Goal: Task Accomplishment & Management: Use online tool/utility

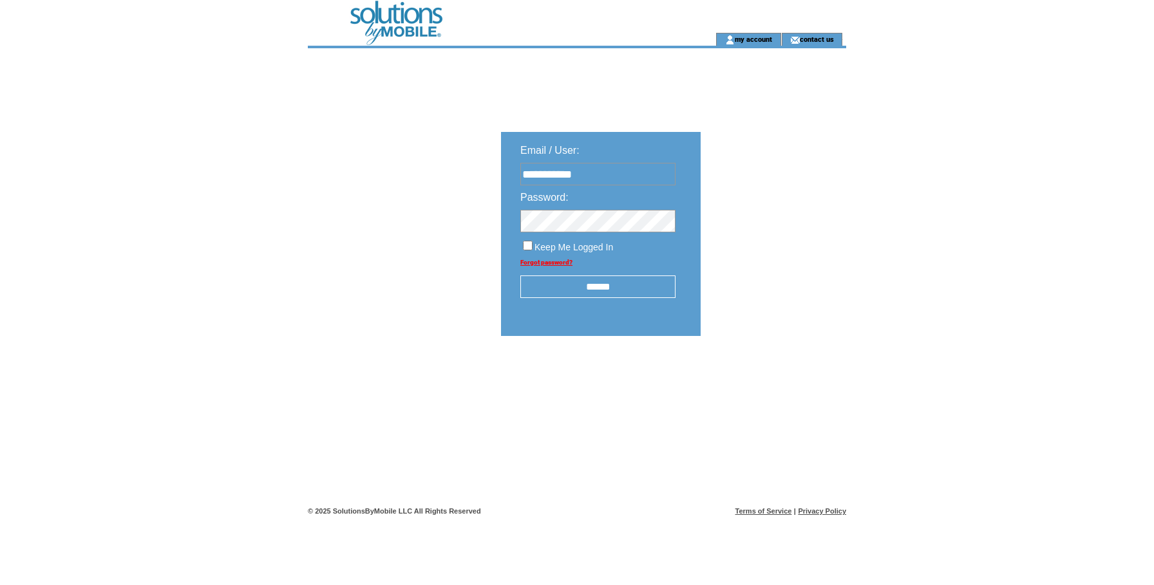
type input "**********"
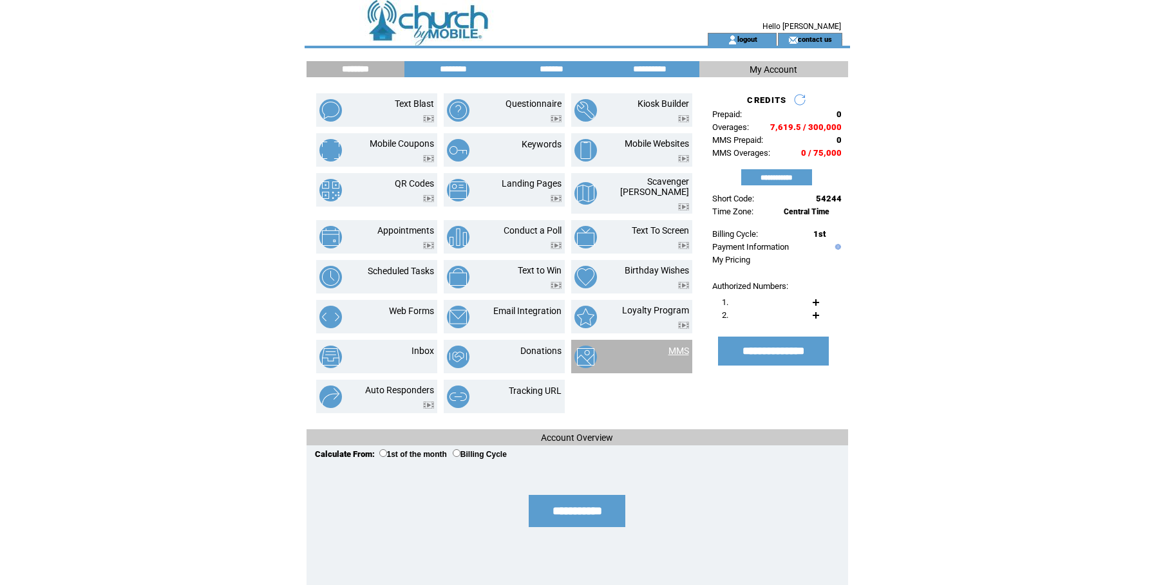
click at [685, 347] on link "MMS" at bounding box center [679, 351] width 21 height 10
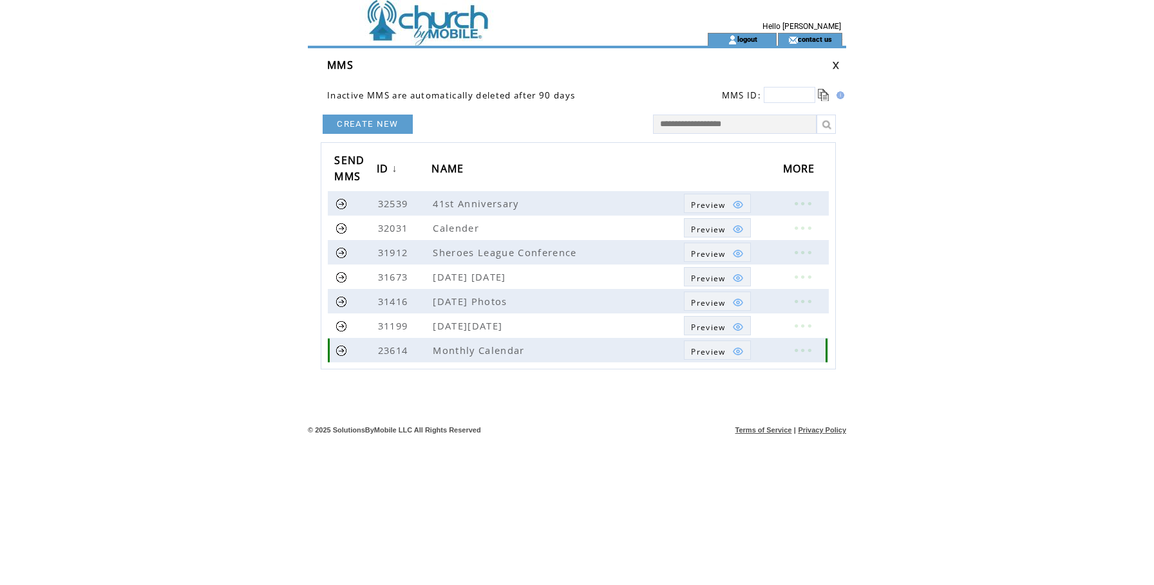
click at [819, 353] on link at bounding box center [802, 350] width 39 height 17
click at [732, 353] on table "EDIT DELETE" at bounding box center [745, 363] width 62 height 40
click at [811, 344] on link at bounding box center [802, 350] width 39 height 17
click at [743, 346] on link "EDIT" at bounding box center [740, 346] width 21 height 12
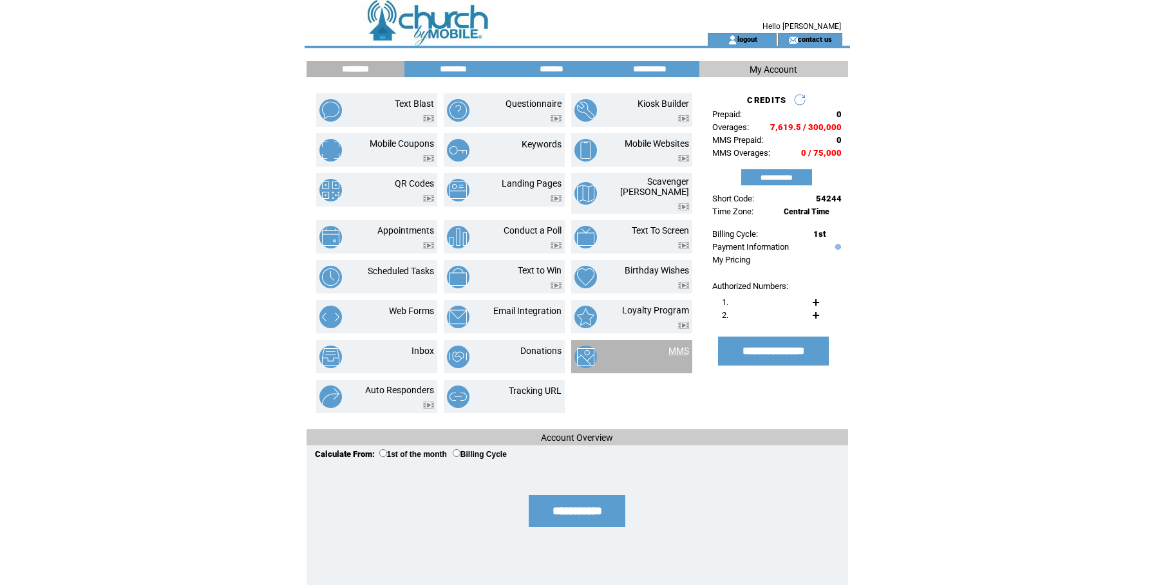
click at [681, 346] on link "MMS" at bounding box center [679, 351] width 21 height 10
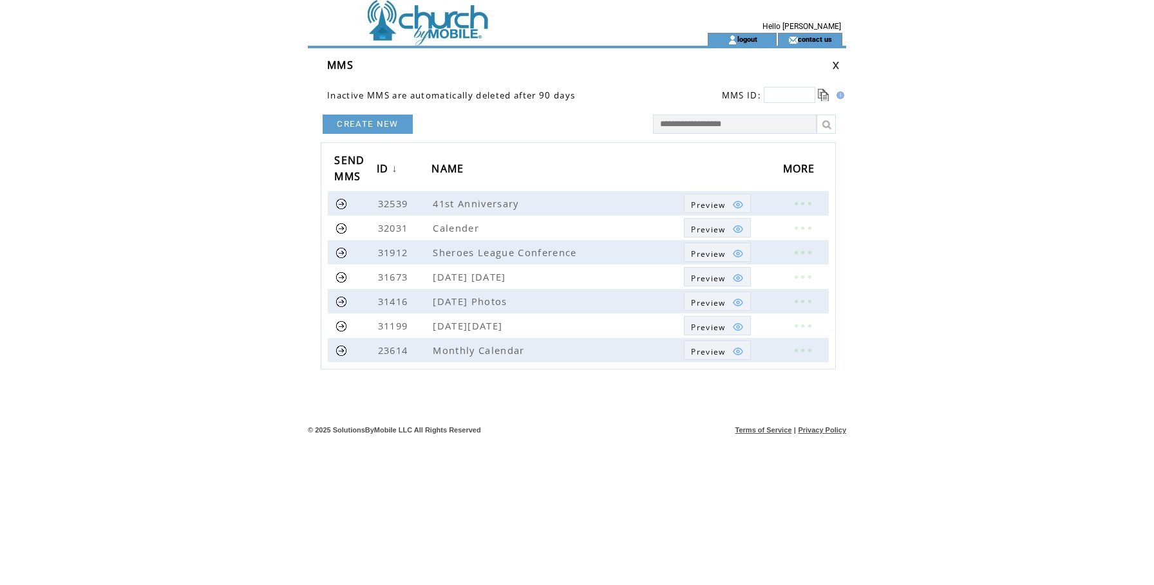
click at [407, 15] on td at bounding box center [485, 16] width 354 height 33
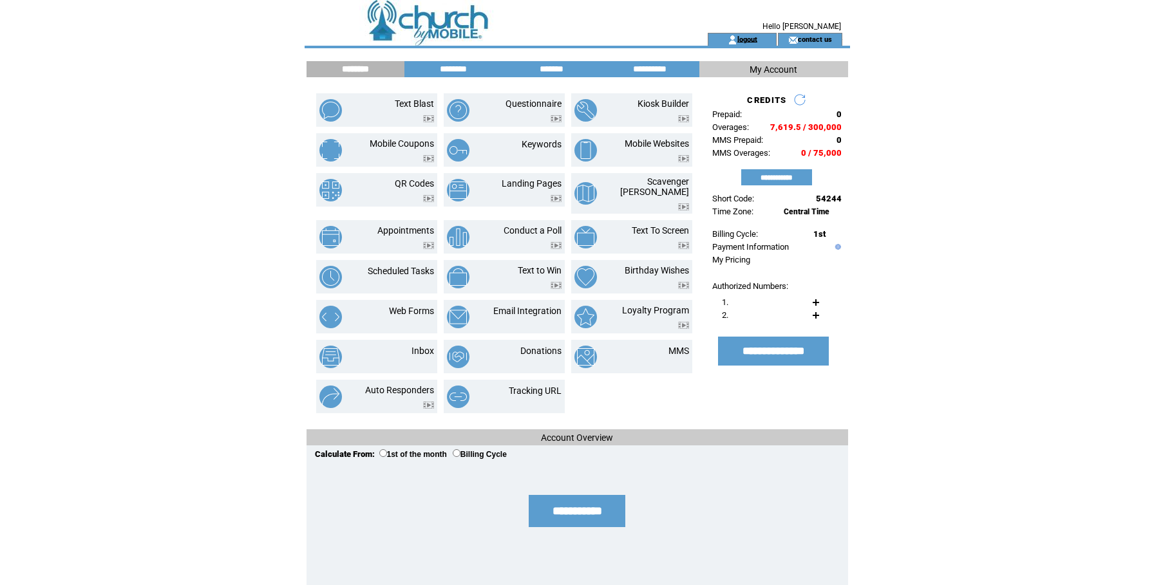
click at [757, 40] on link "logout" at bounding box center [747, 39] width 20 height 8
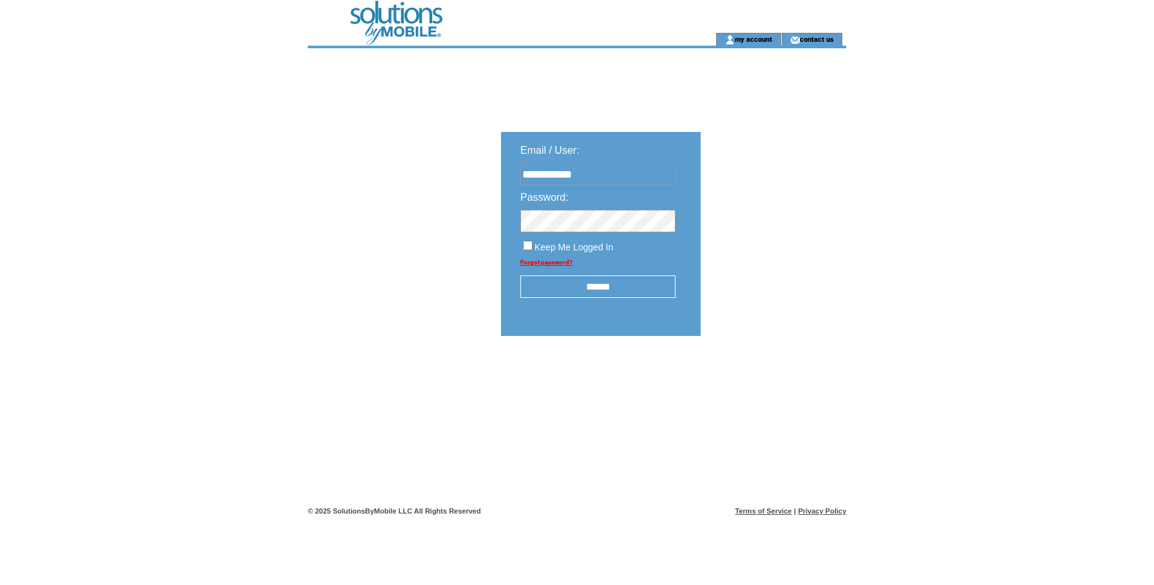
type input "**********"
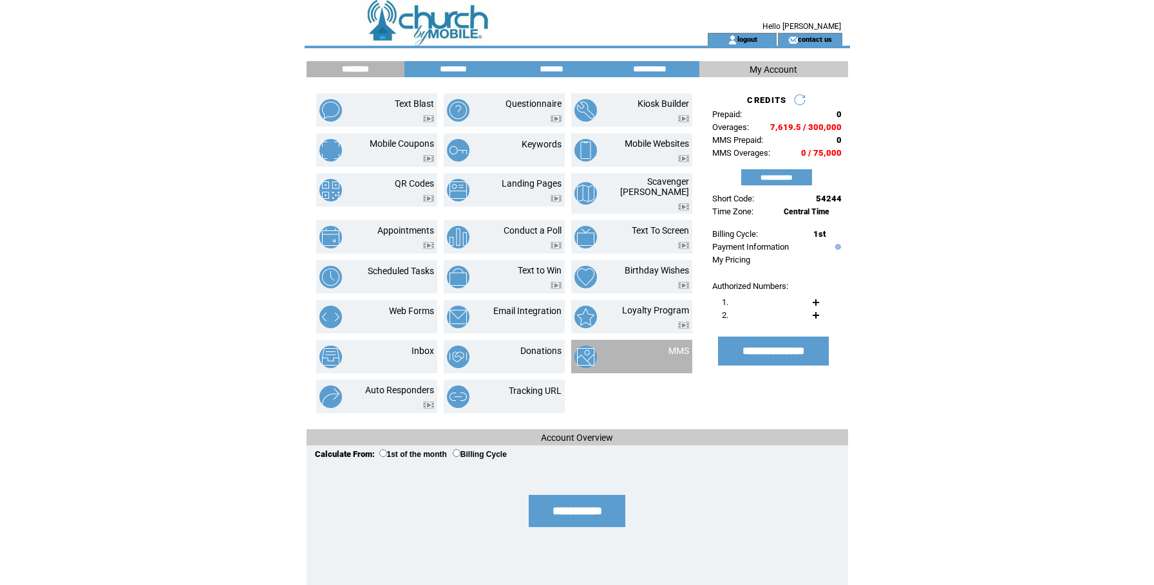
click at [680, 346] on link "MMS" at bounding box center [679, 351] width 21 height 10
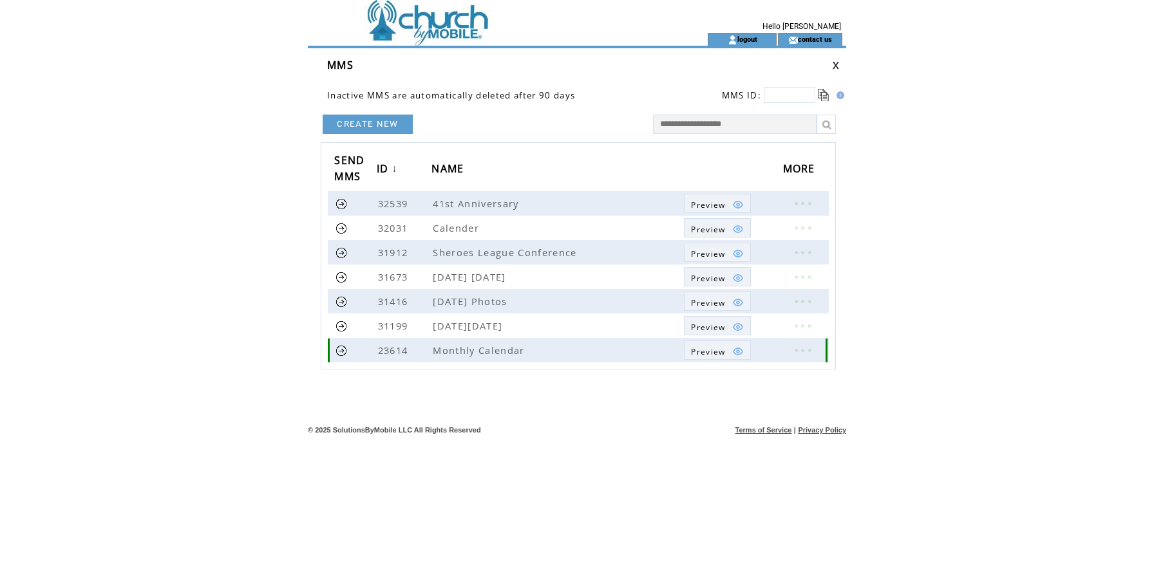
click at [803, 352] on link at bounding box center [802, 350] width 39 height 17
click at [721, 348] on table "EDIT DELETE" at bounding box center [730, 361] width 62 height 40
click at [807, 351] on link at bounding box center [802, 350] width 39 height 17
click at [734, 354] on link "EDIT" at bounding box center [735, 353] width 21 height 12
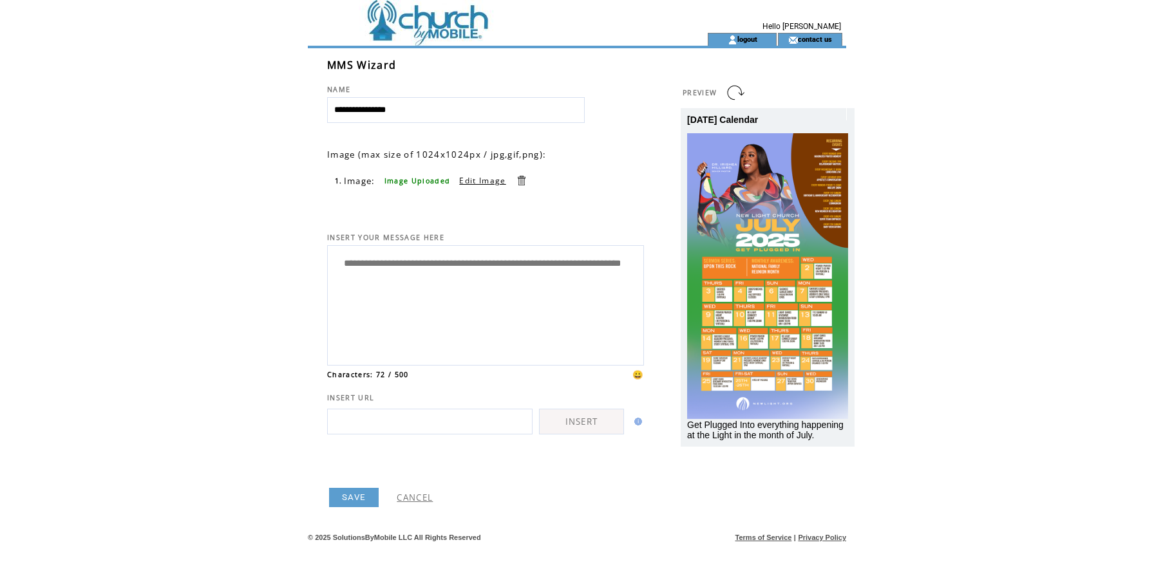
click at [476, 184] on link "Edit Image" at bounding box center [482, 180] width 46 height 11
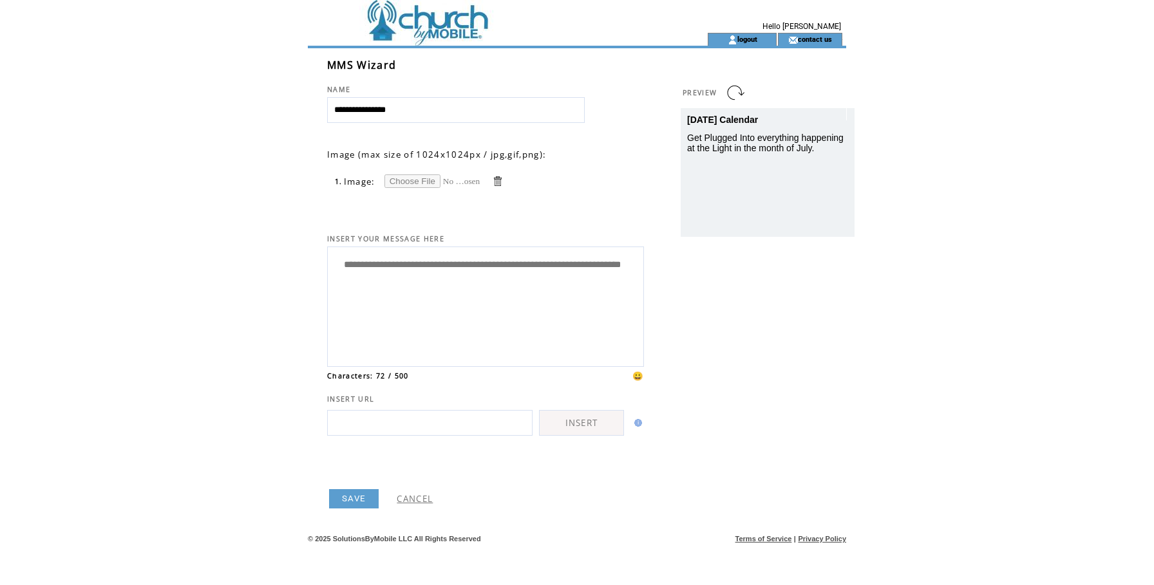
click at [420, 175] on input "file" at bounding box center [432, 182] width 97 height 14
type input "**********"
click at [436, 32] on td at bounding box center [485, 16] width 354 height 33
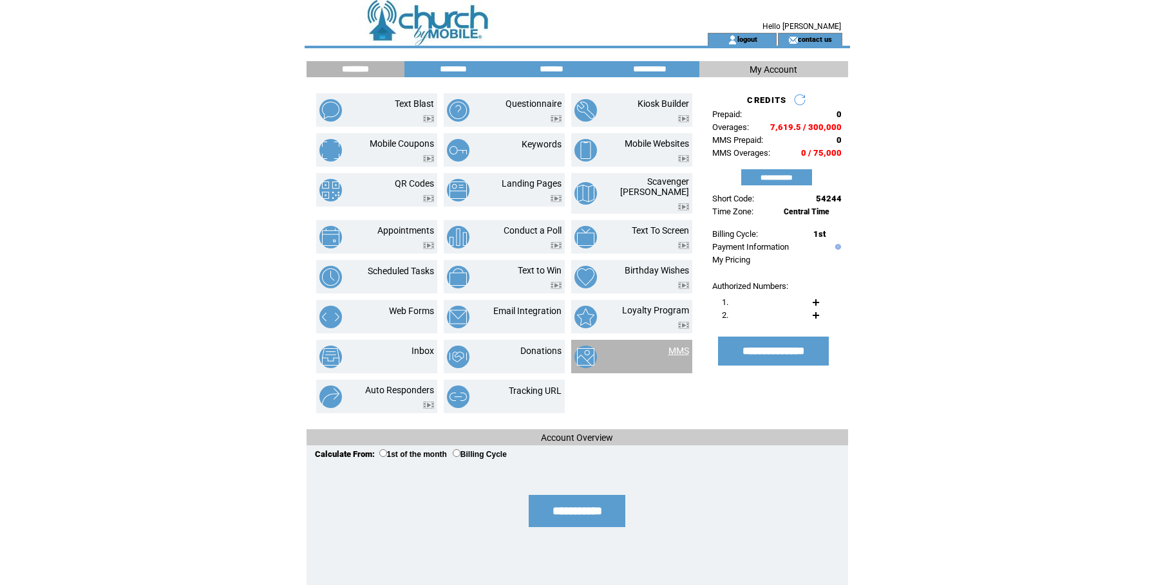
click at [674, 346] on link "MMS" at bounding box center [679, 351] width 21 height 10
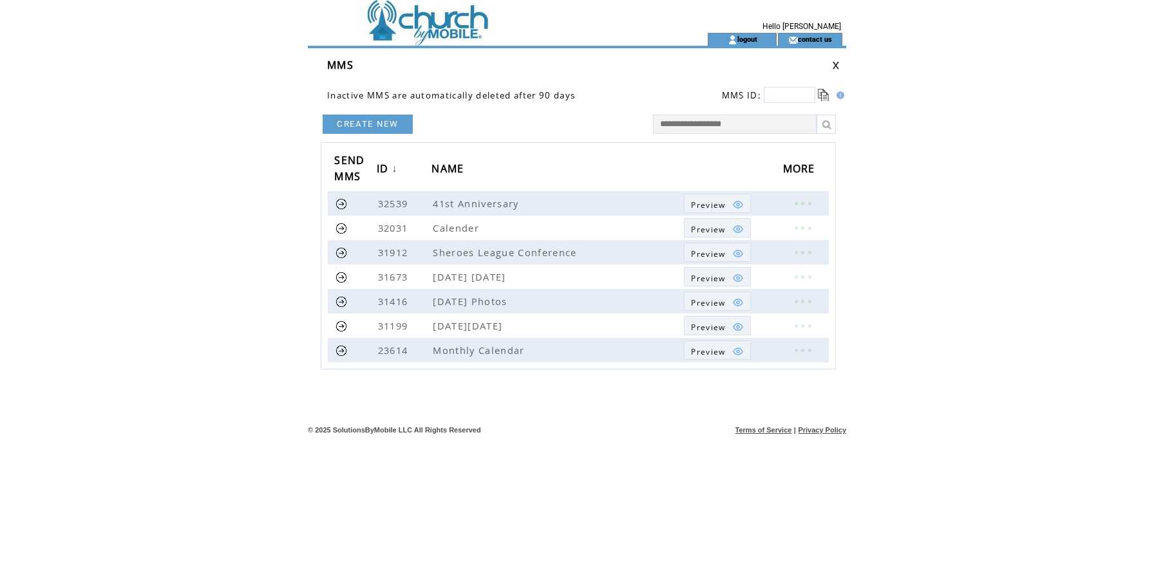
click at [402, 126] on link "CREATE NEW" at bounding box center [368, 124] width 90 height 19
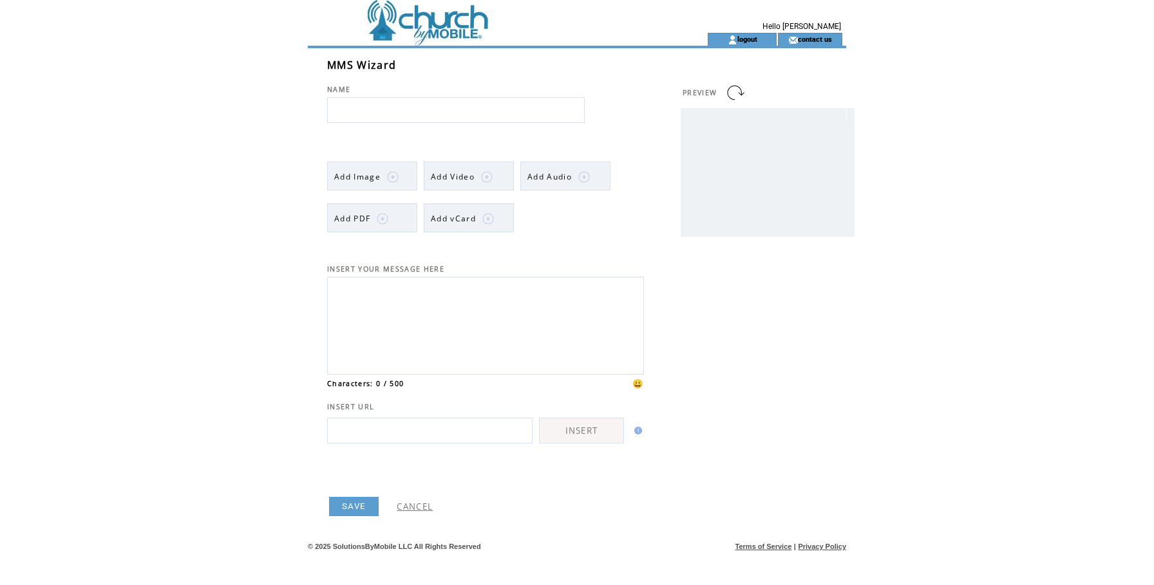
click at [410, 112] on input "text" at bounding box center [456, 110] width 258 height 26
click at [410, 112] on input "*" at bounding box center [456, 110] width 258 height 26
type input "**********"
click at [354, 174] on span "Add Image" at bounding box center [357, 176] width 46 height 11
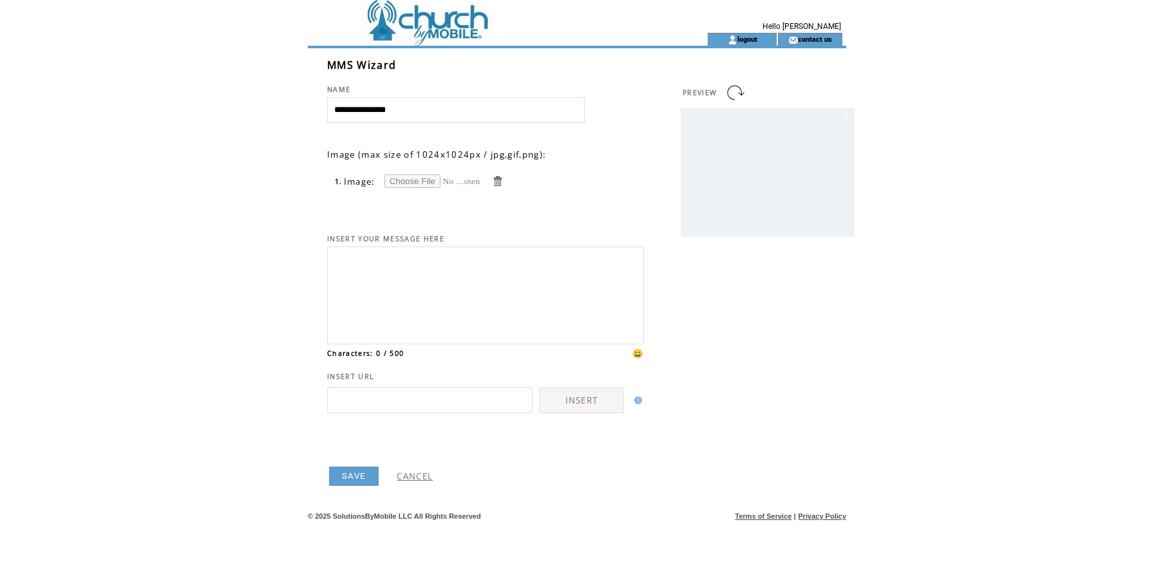
click at [413, 176] on input "file" at bounding box center [432, 182] width 97 height 14
type input "**********"
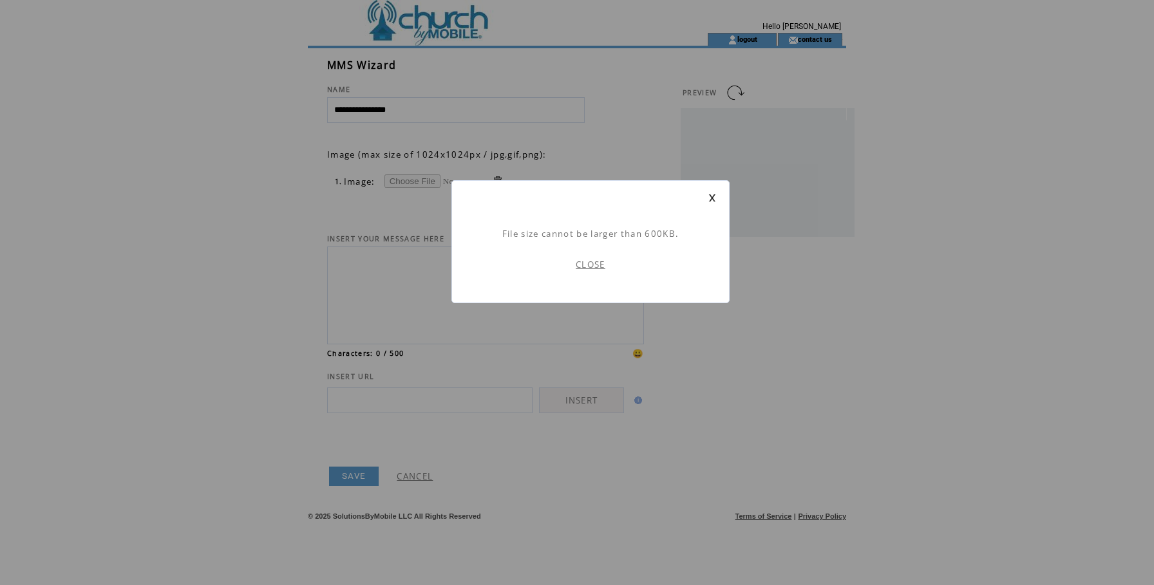
click at [589, 263] on link "CLOSE" at bounding box center [591, 265] width 30 height 12
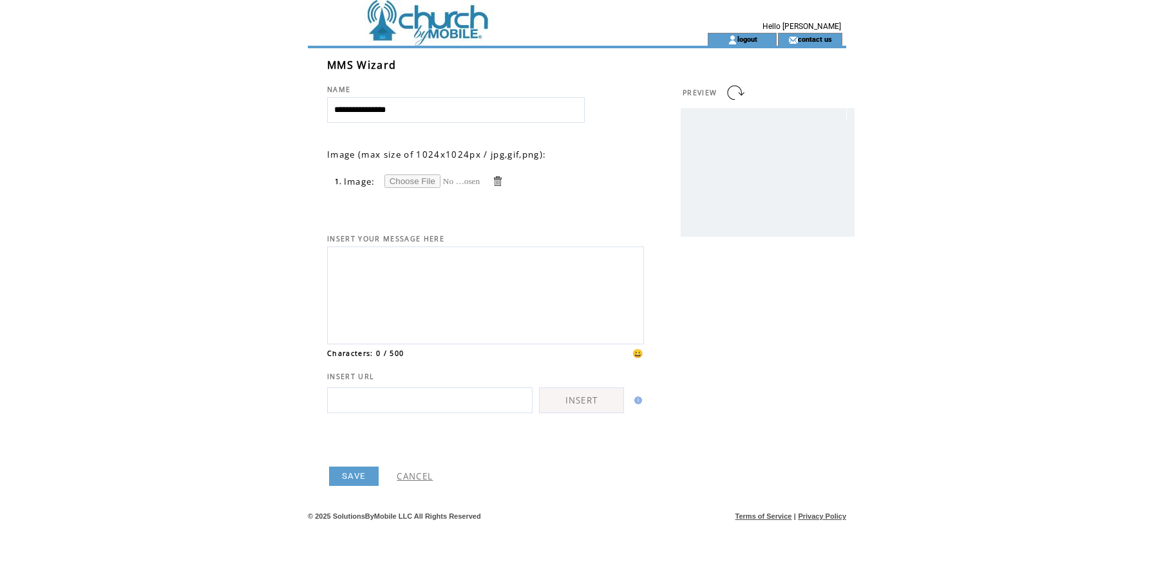
click at [390, 180] on input "file" at bounding box center [432, 182] width 97 height 14
type input "**********"
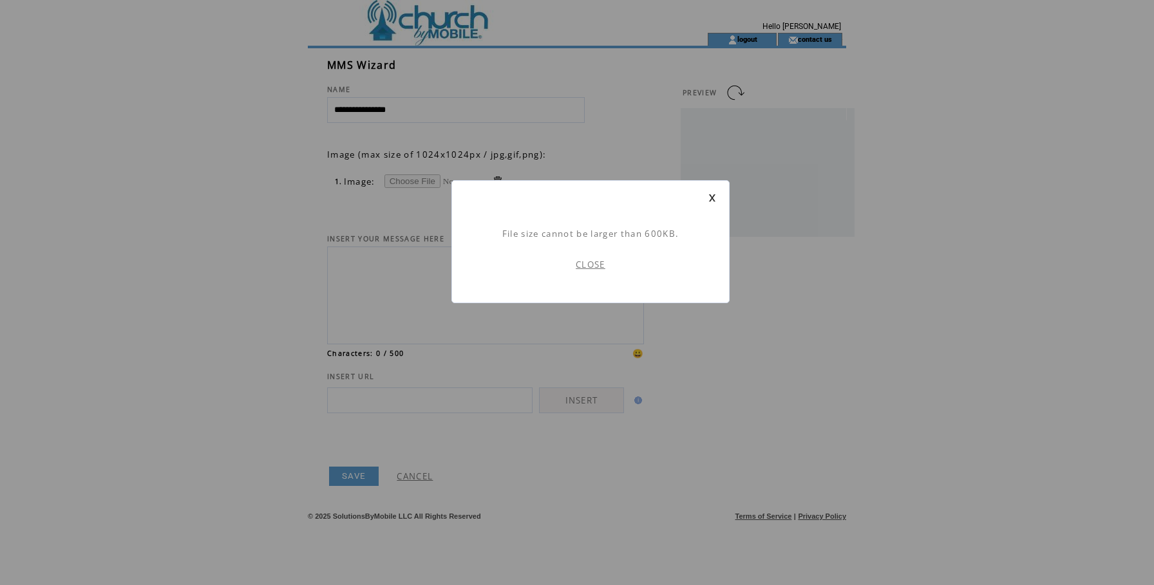
click at [591, 269] on link "CLOSE" at bounding box center [591, 265] width 30 height 12
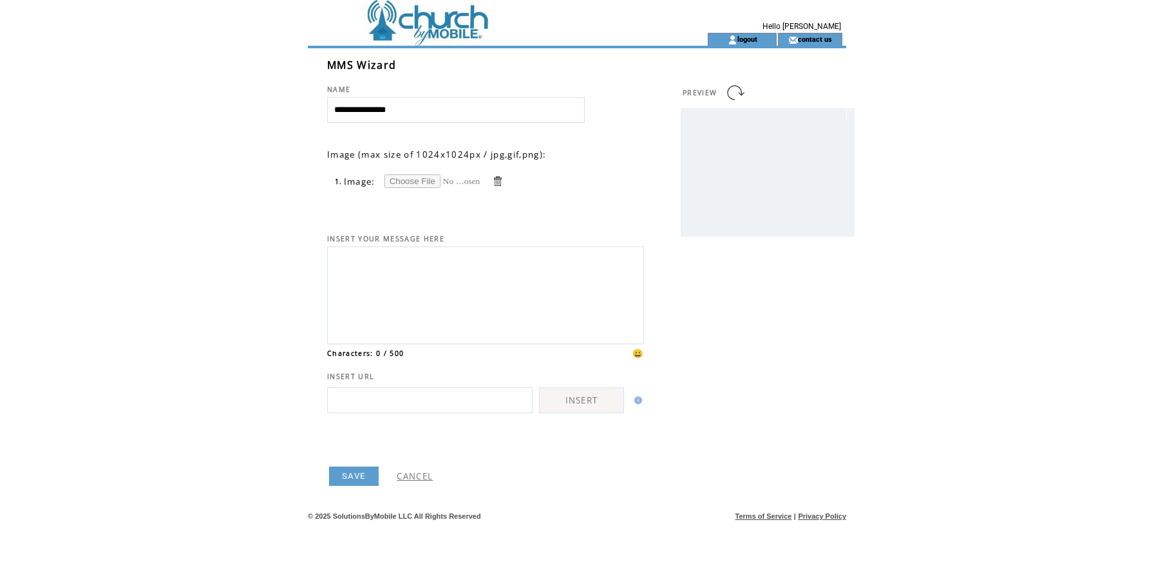
click at [417, 180] on input "file" at bounding box center [432, 182] width 97 height 14
type input "**********"
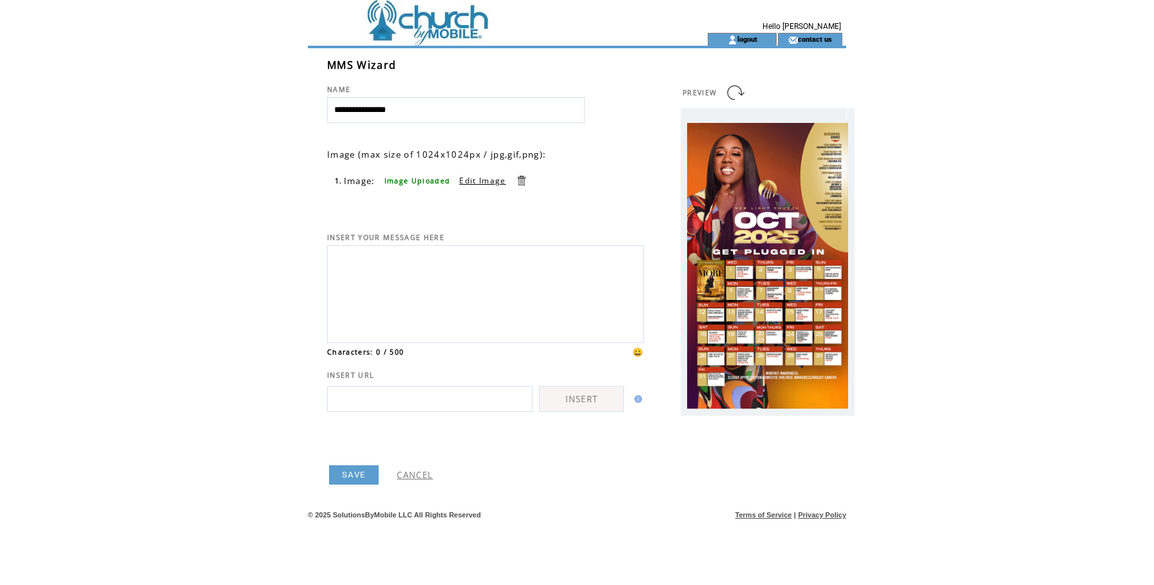
click at [466, 251] on textarea at bounding box center [485, 292] width 303 height 87
click at [733, 87] on link at bounding box center [735, 92] width 21 height 21
click at [352, 464] on td at bounding box center [485, 438] width 317 height 52
click at [482, 21] on td at bounding box center [485, 16] width 354 height 33
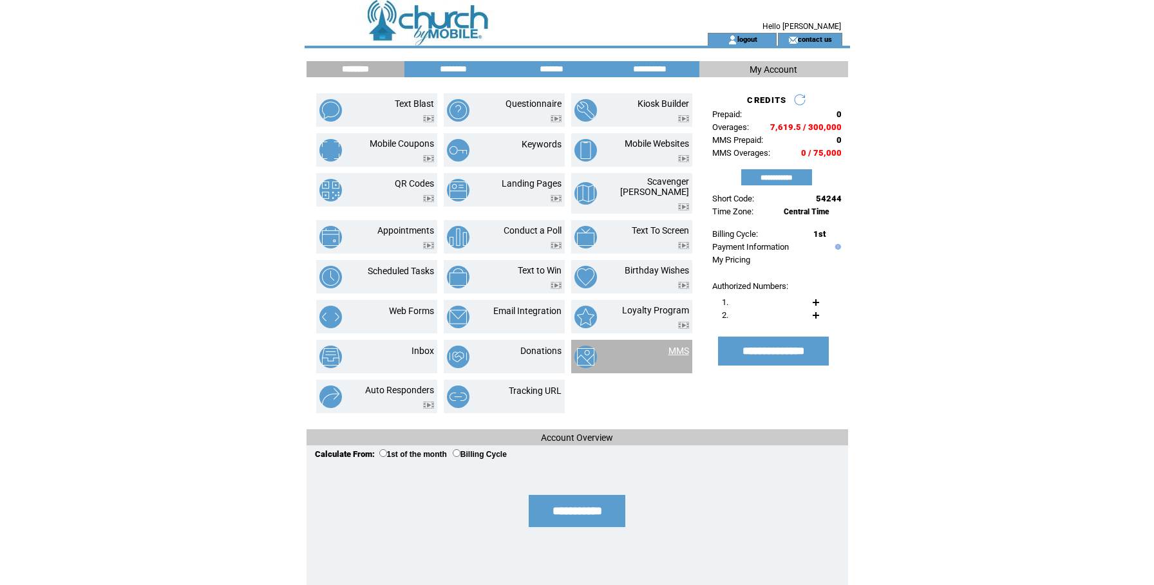
click at [679, 346] on link "MMS" at bounding box center [679, 351] width 21 height 10
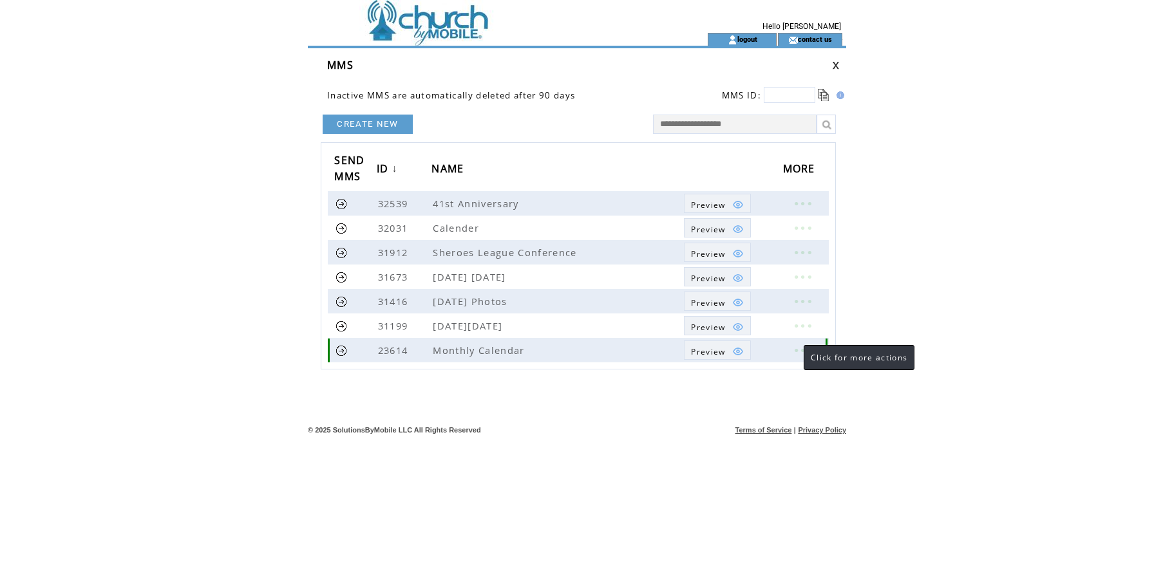
click at [797, 354] on link at bounding box center [802, 350] width 39 height 17
click at [723, 352] on link "EDIT" at bounding box center [725, 356] width 21 height 12
